Goal: Obtain resource: Download file/media

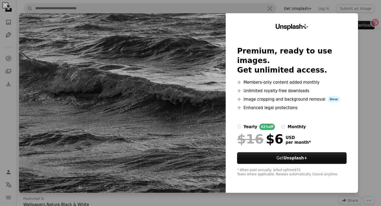
scroll to position [8, 0]
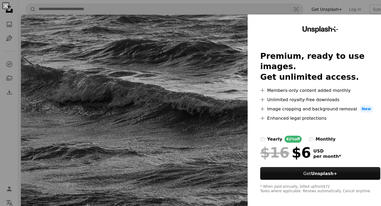
click at [6, 6] on button "An X shape" at bounding box center [5, 5] width 6 height 6
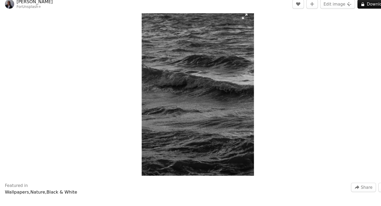
scroll to position [11, 0]
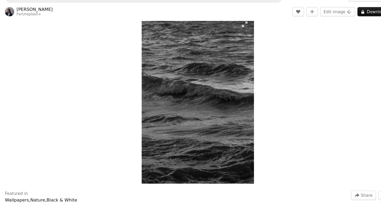
click at [244, 33] on img "Zoom in on this image" at bounding box center [199, 102] width 102 height 154
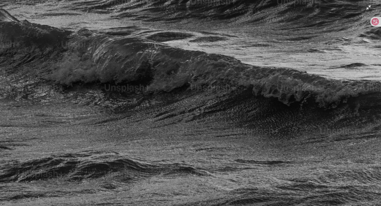
scroll to position [10, 0]
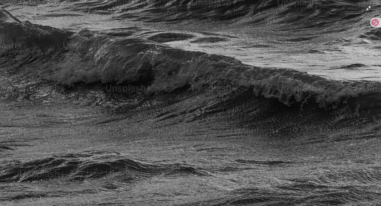
click at [165, 73] on img "Zoom out on this image" at bounding box center [191, 103] width 382 height 572
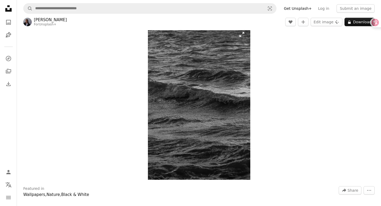
click at [184, 72] on img "Zoom in on this image" at bounding box center [199, 103] width 102 height 154
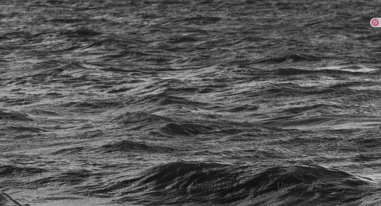
scroll to position [183, 0]
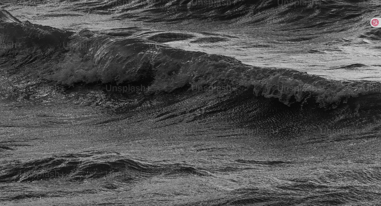
click at [184, 72] on img "Zoom out on this image" at bounding box center [191, 103] width 382 height 572
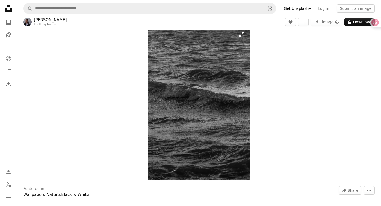
click at [242, 36] on img "Zoom in on this image" at bounding box center [199, 103] width 102 height 154
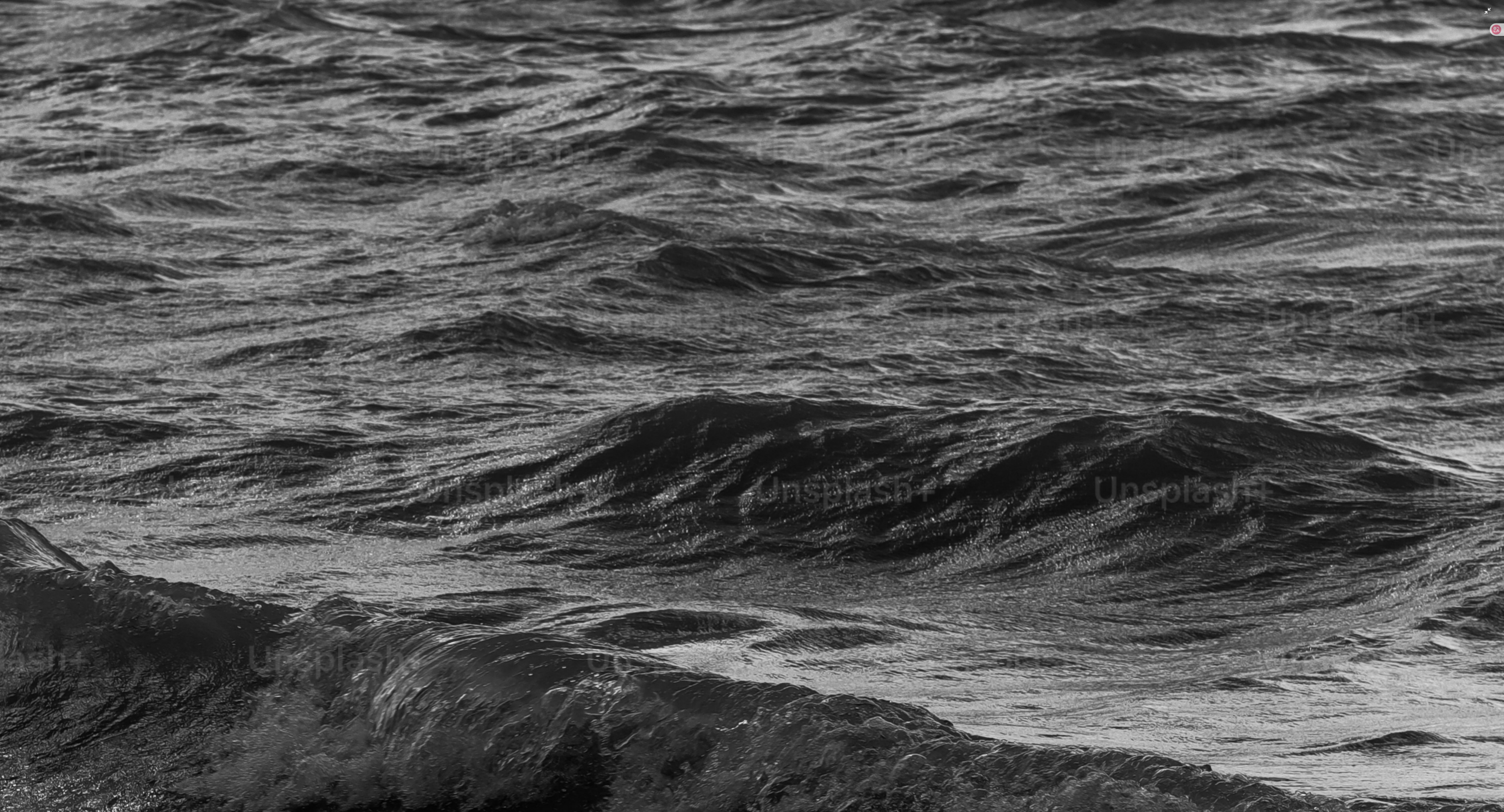
scroll to position [182, 0]
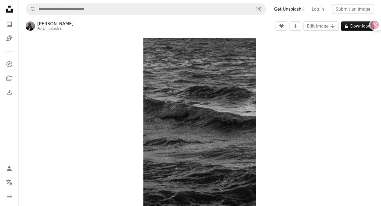
scroll to position [2, 0]
